Goal: Information Seeking & Learning: Learn about a topic

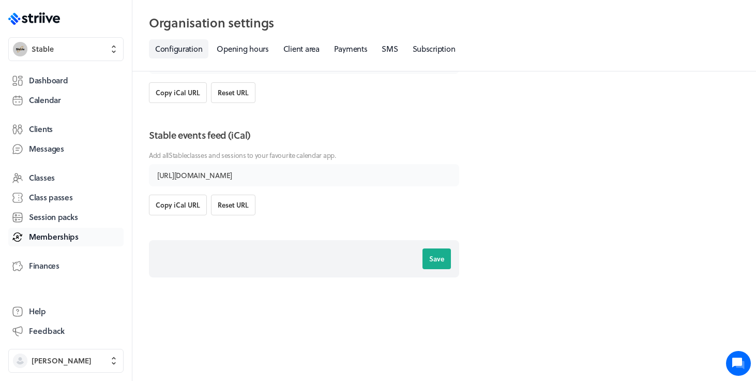
click at [56, 241] on span "Memberships" at bounding box center [54, 236] width 50 height 11
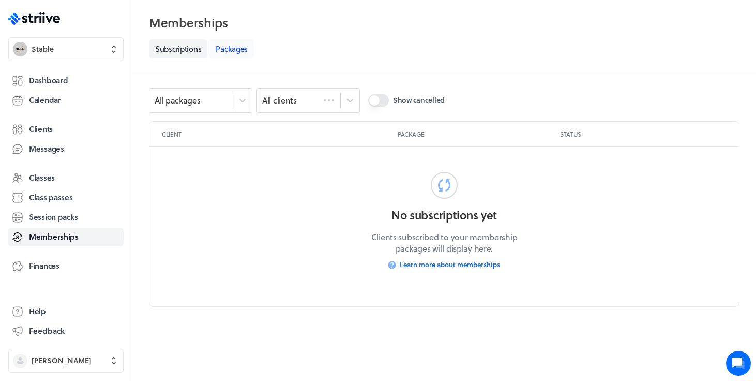
click at [239, 49] on link "Packages" at bounding box center [231, 48] width 44 height 19
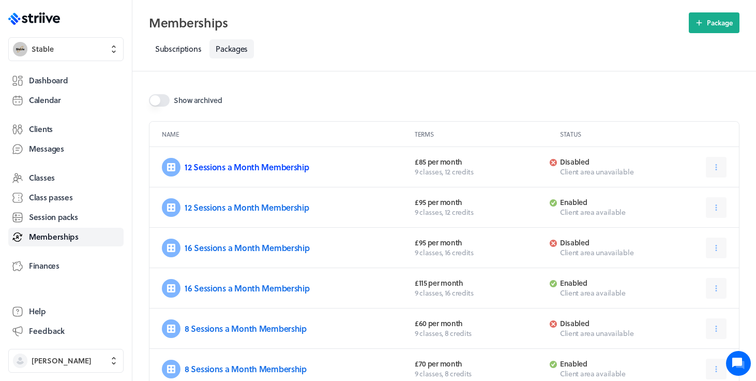
click at [223, 169] on link "12 Sessions a Month Membership" at bounding box center [247, 167] width 125 height 12
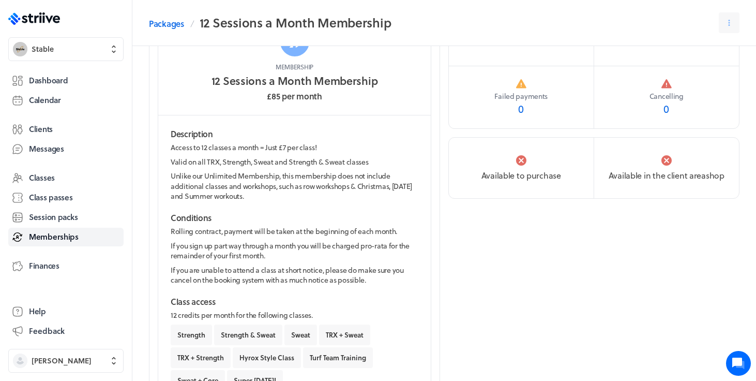
scroll to position [64, 0]
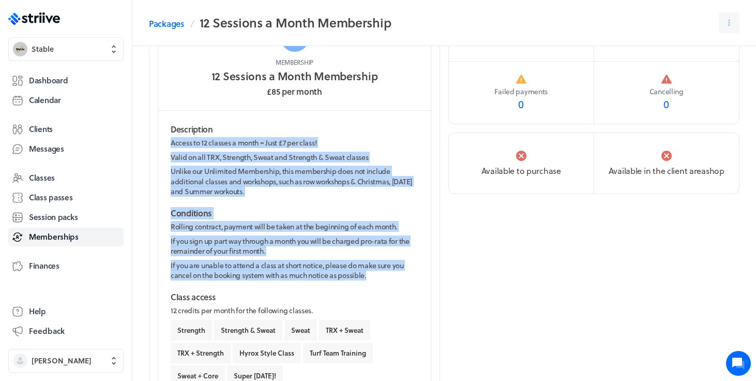
drag, startPoint x: 372, startPoint y: 275, endPoint x: 158, endPoint y: 141, distance: 252.8
click at [158, 141] on div "Membership 12 Sessions a Month Membership £85 per month Description Access to 1…" at bounding box center [295, 208] width 274 height 401
copy div "Access to 12 classes a month = Just £7 per class! Valid on all TRX, Strength, S…"
click at [213, 195] on p "Unlike our Unlimited Membership, this membership does not include additional cl…" at bounding box center [295, 181] width 248 height 31
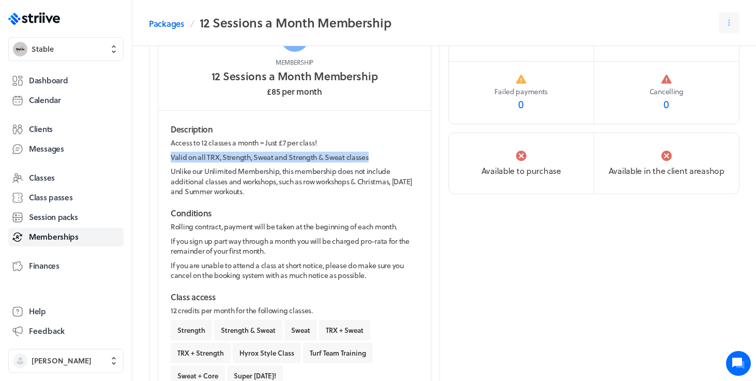
drag, startPoint x: 375, startPoint y: 158, endPoint x: 156, endPoint y: 157, distance: 218.8
click at [156, 157] on section "Membership 12 Sessions a Month Membership £85 per month Description Access to 1…" at bounding box center [294, 208] width 291 height 419
copy p "Valid on all TRX, Strength, Sweat and Strength & Sweat classes"
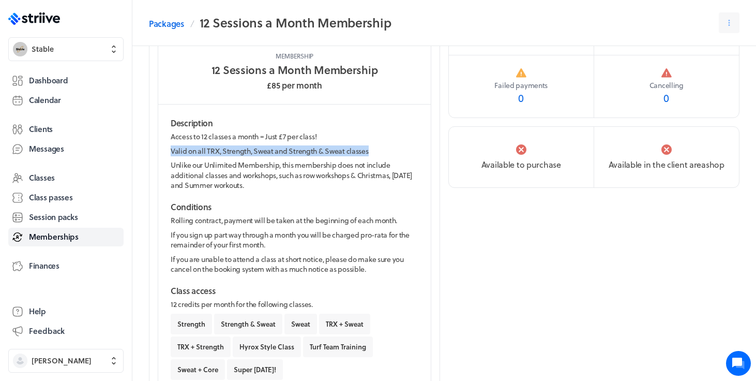
scroll to position [74, 0]
